Goal: Ask a question

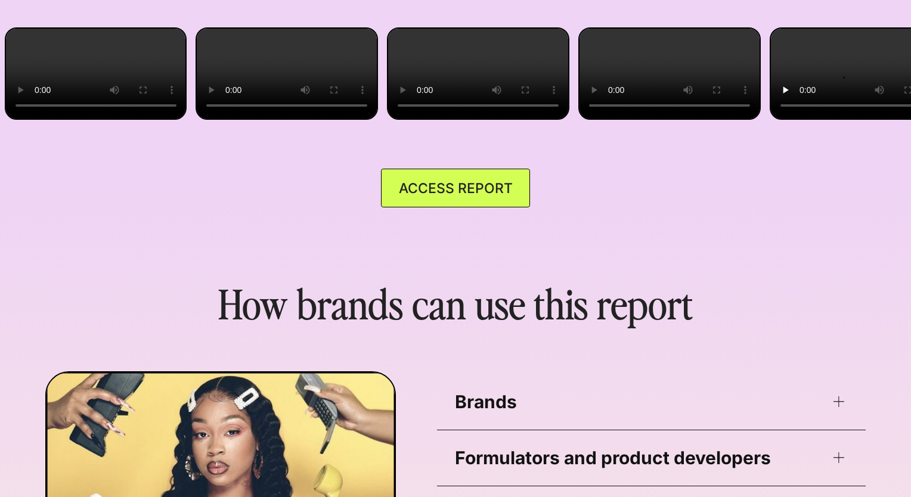
scroll to position [2858, 0]
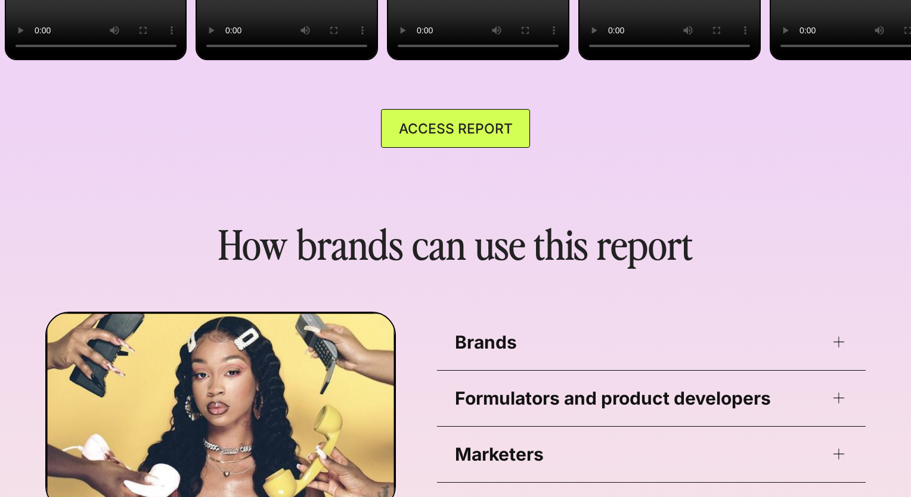
click at [457, 148] on link "ACCESS REPORT" at bounding box center [455, 128] width 149 height 39
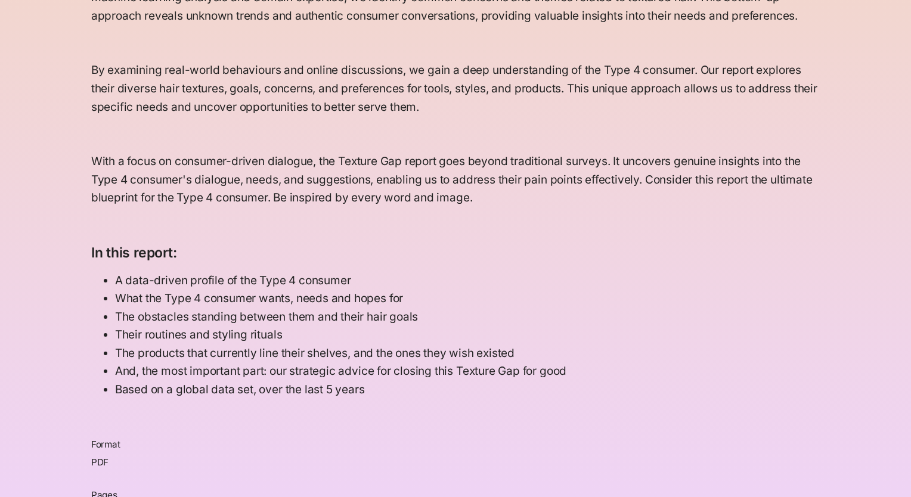
scroll to position [1043, 0]
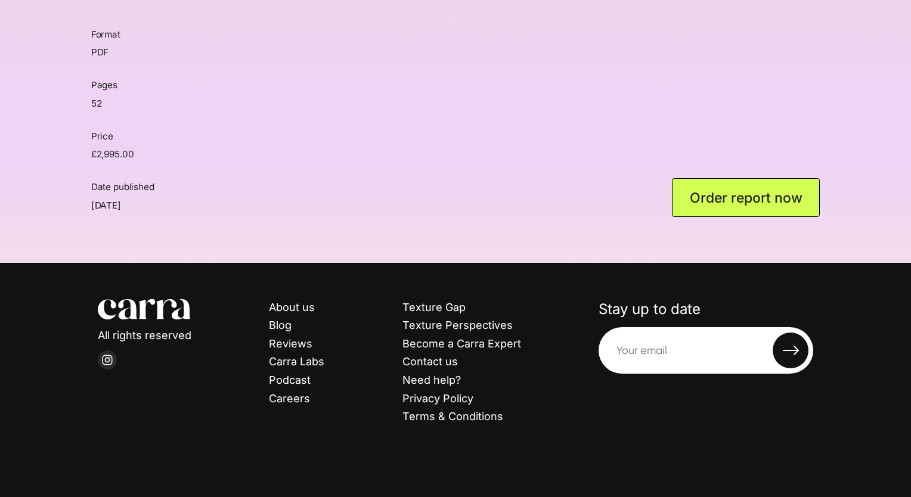
click at [300, 314] on li "About us" at bounding box center [296, 308] width 55 height 18
click at [301, 304] on link "About us" at bounding box center [292, 307] width 46 height 13
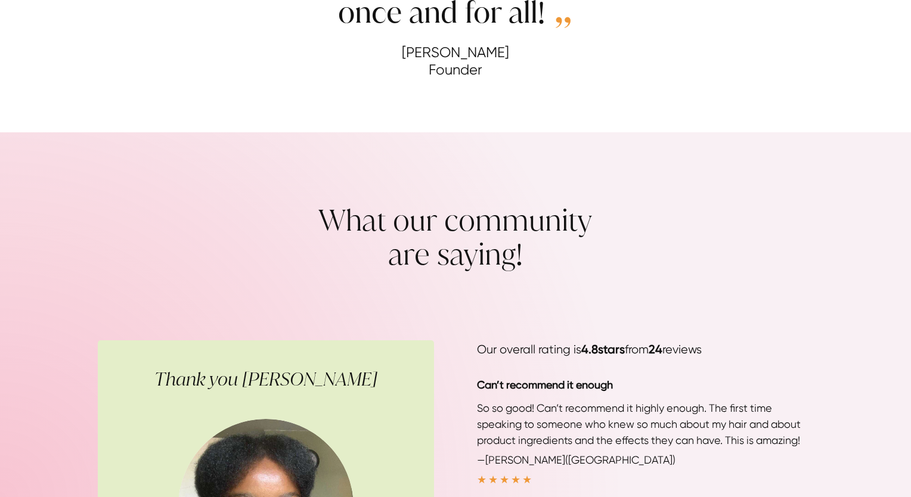
scroll to position [2266, 0]
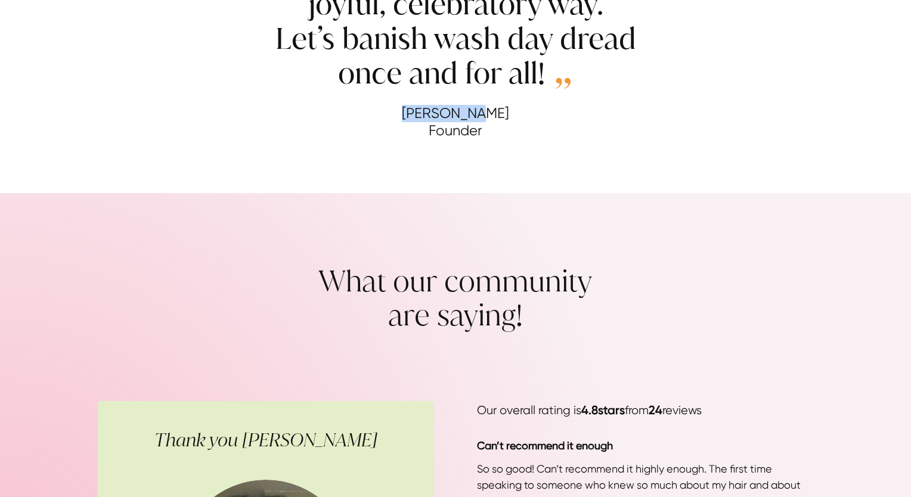
drag, startPoint x: 503, startPoint y: 117, endPoint x: 418, endPoint y: 118, distance: 84.7
click at [418, 118] on cite "Winnie Awa Founder" at bounding box center [456, 122] width 388 height 35
copy cite "Winnie Awa"
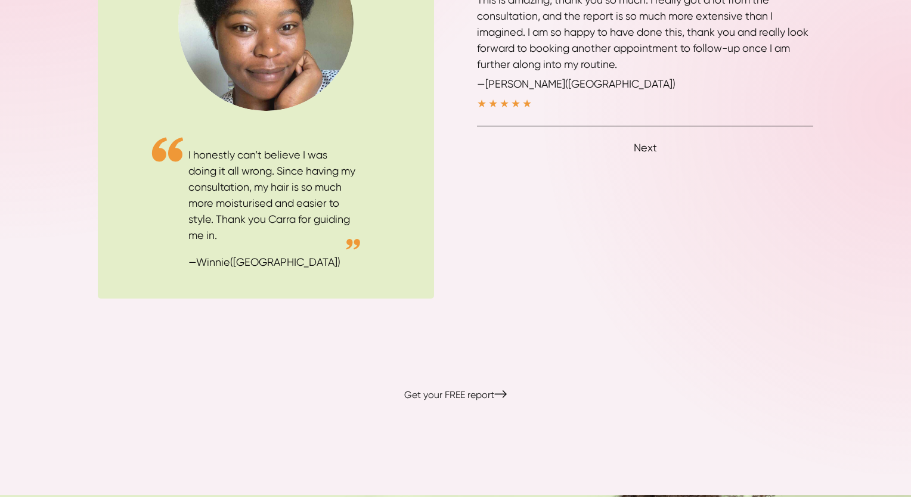
scroll to position [3726, 0]
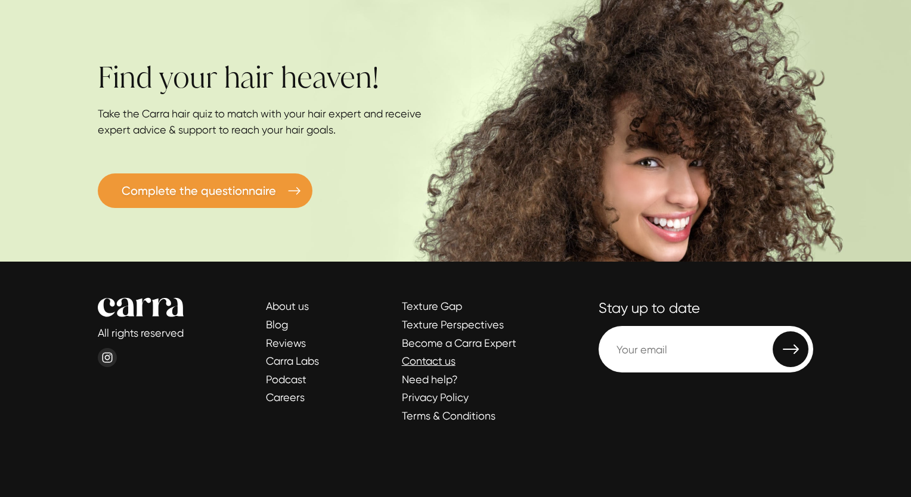
click at [439, 357] on link "Contact us" at bounding box center [429, 361] width 54 height 13
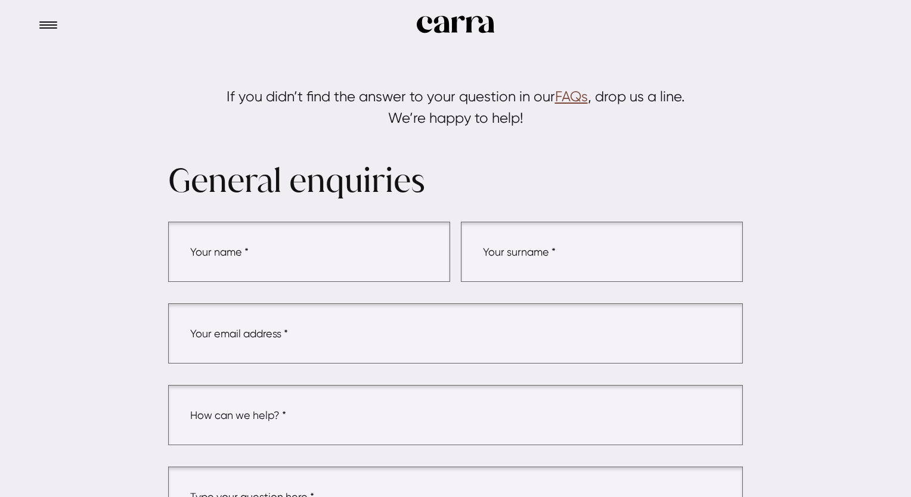
click at [277, 258] on input "text" at bounding box center [309, 252] width 282 height 60
type input "Andrew"
click at [526, 254] on input "text" at bounding box center [602, 252] width 282 height 60
type input "Miller"
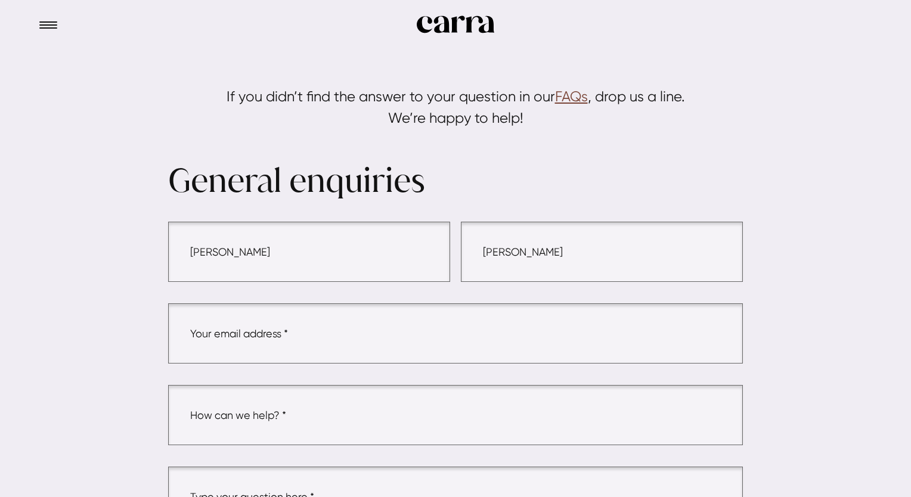
click at [307, 338] on input "email" at bounding box center [455, 334] width 575 height 60
type input "andrew.miller@basf.com"
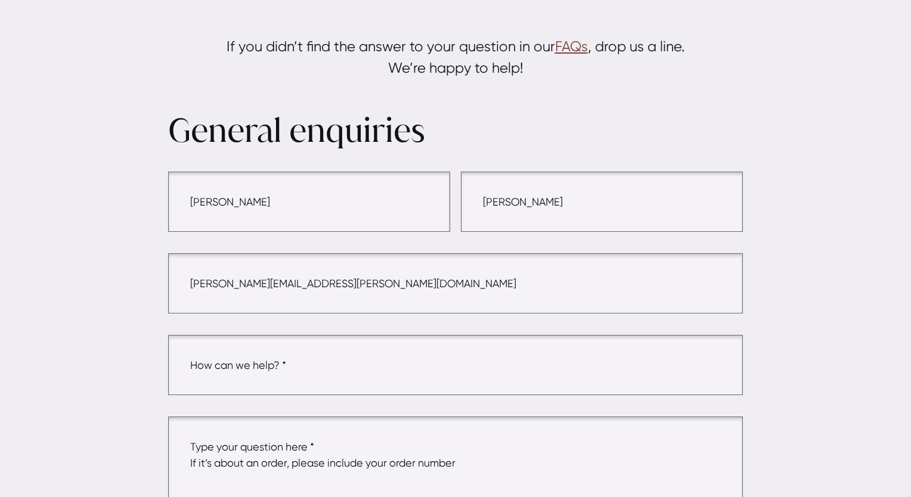
scroll to position [298, 0]
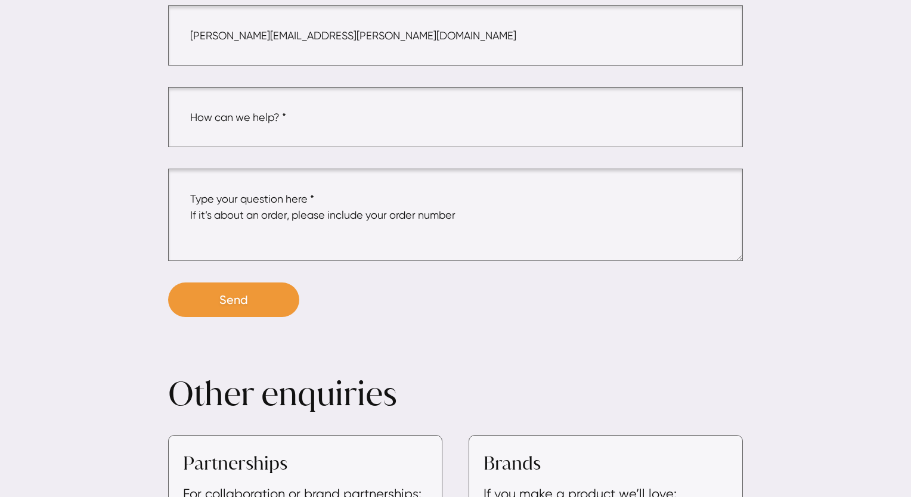
click at [280, 115] on input "text" at bounding box center [455, 117] width 575 height 60
type input "Report"
click at [277, 212] on textarea at bounding box center [455, 215] width 575 height 92
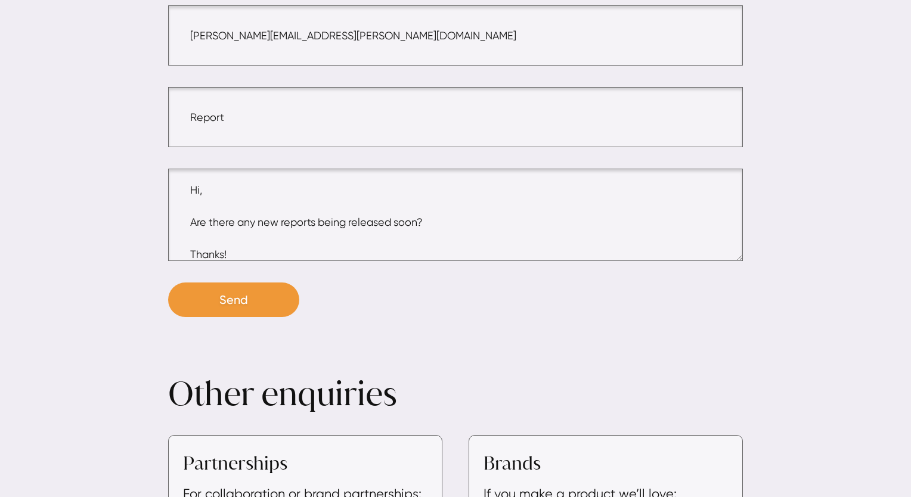
scroll to position [24, 0]
type textarea "Hi, Are there any new reports being released soon? Thanks! Andrew"
drag, startPoint x: 236, startPoint y: 319, endPoint x: 236, endPoint y: 307, distance: 11.9
click at [236, 318] on main "Contact Us If you didn’t find the answer to your question in our FAQs , drop us…" at bounding box center [455, 242] width 911 height 1081
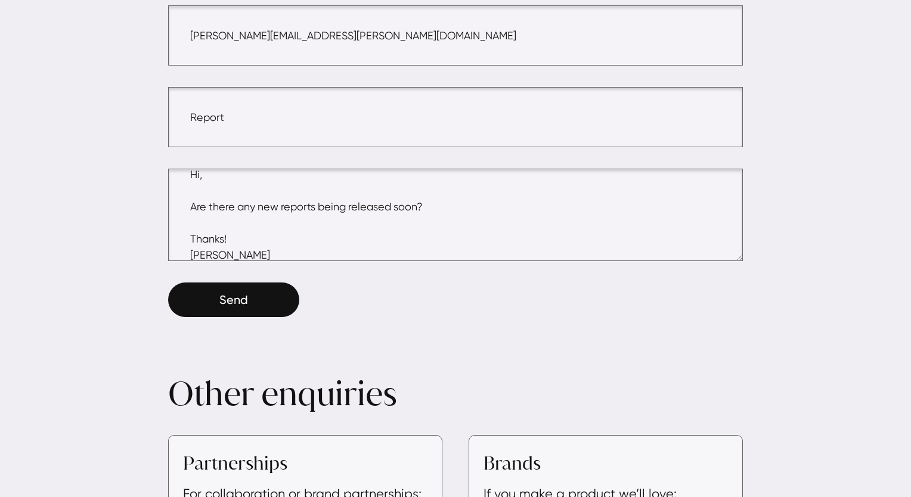
click at [236, 307] on button "Send" at bounding box center [233, 300] width 131 height 35
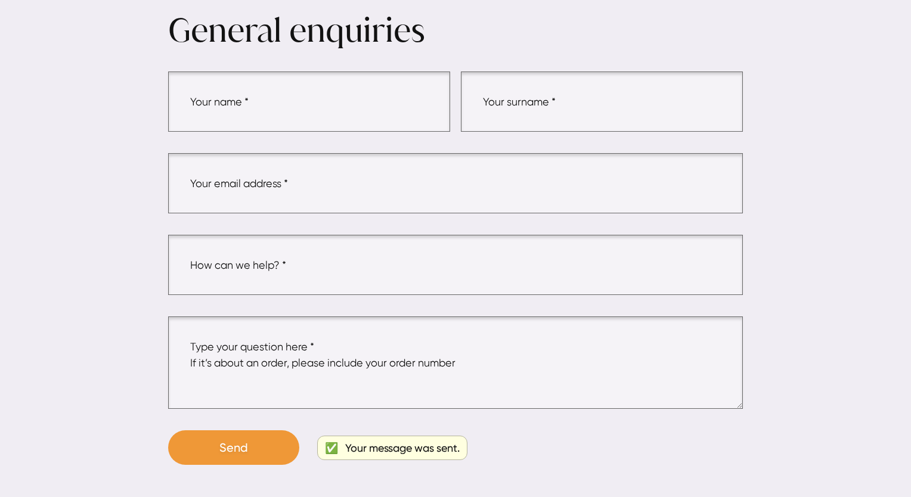
scroll to position [101, 0]
